Goal: Task Accomplishment & Management: Use online tool/utility

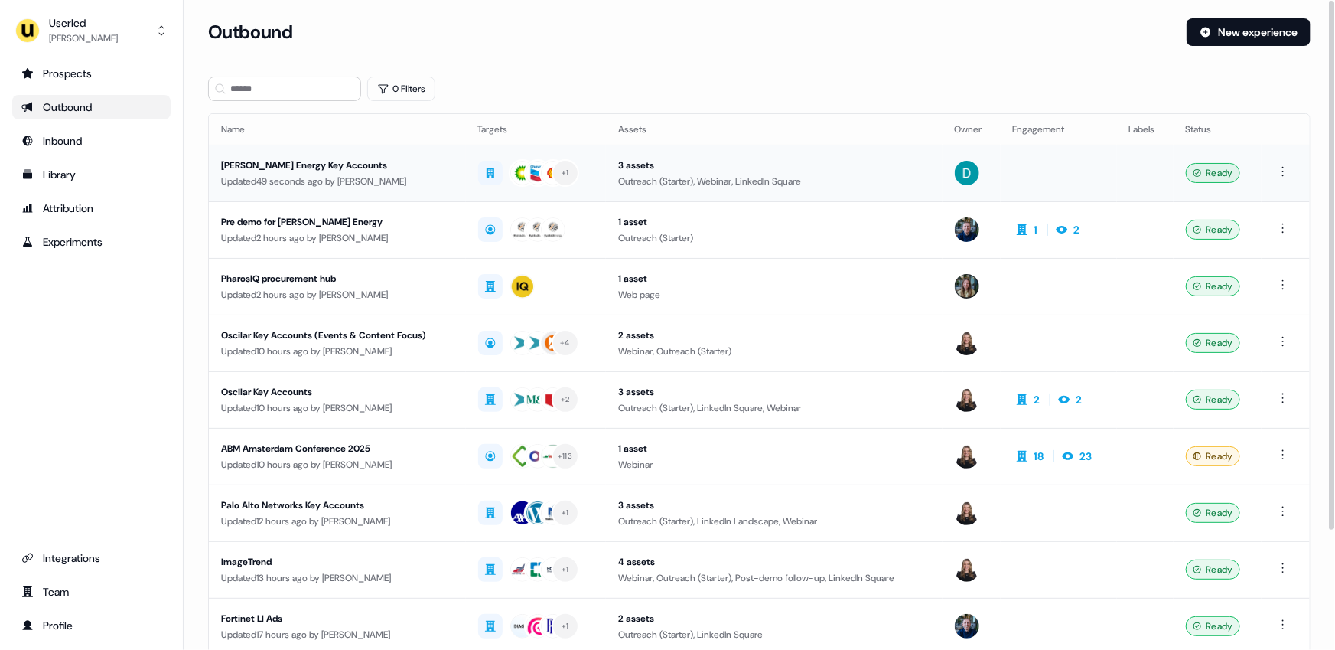
click at [441, 177] on div "Updated 49 seconds ago by [PERSON_NAME]" at bounding box center [337, 181] width 233 height 15
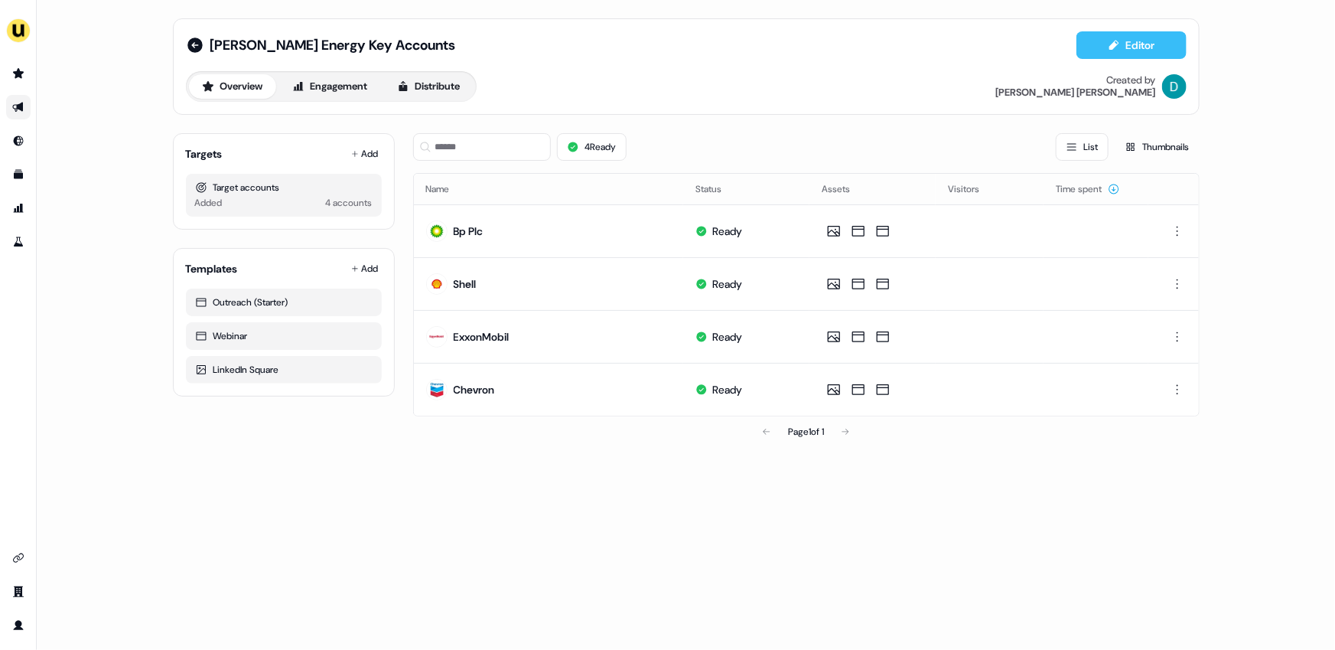
click at [1117, 48] on icon at bounding box center [1114, 45] width 12 height 12
